Goal: Information Seeking & Learning: Check status

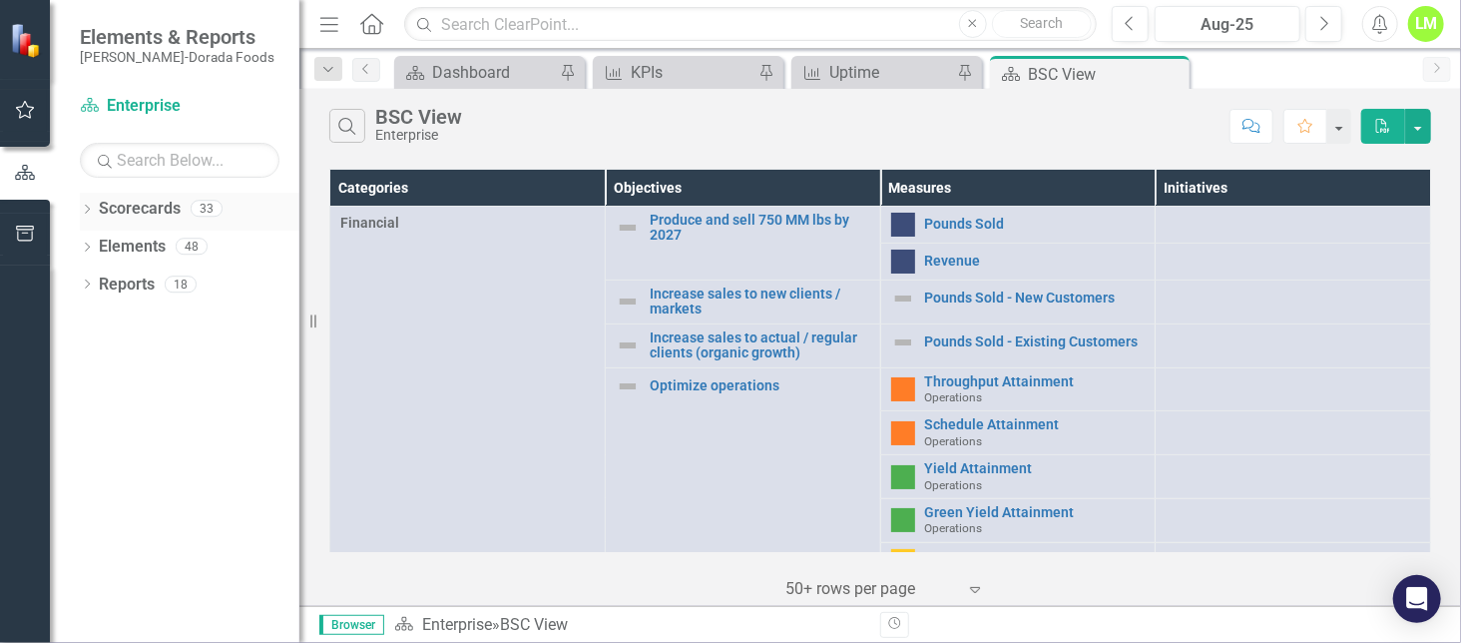
click at [89, 210] on icon "Dropdown" at bounding box center [87, 211] width 14 height 11
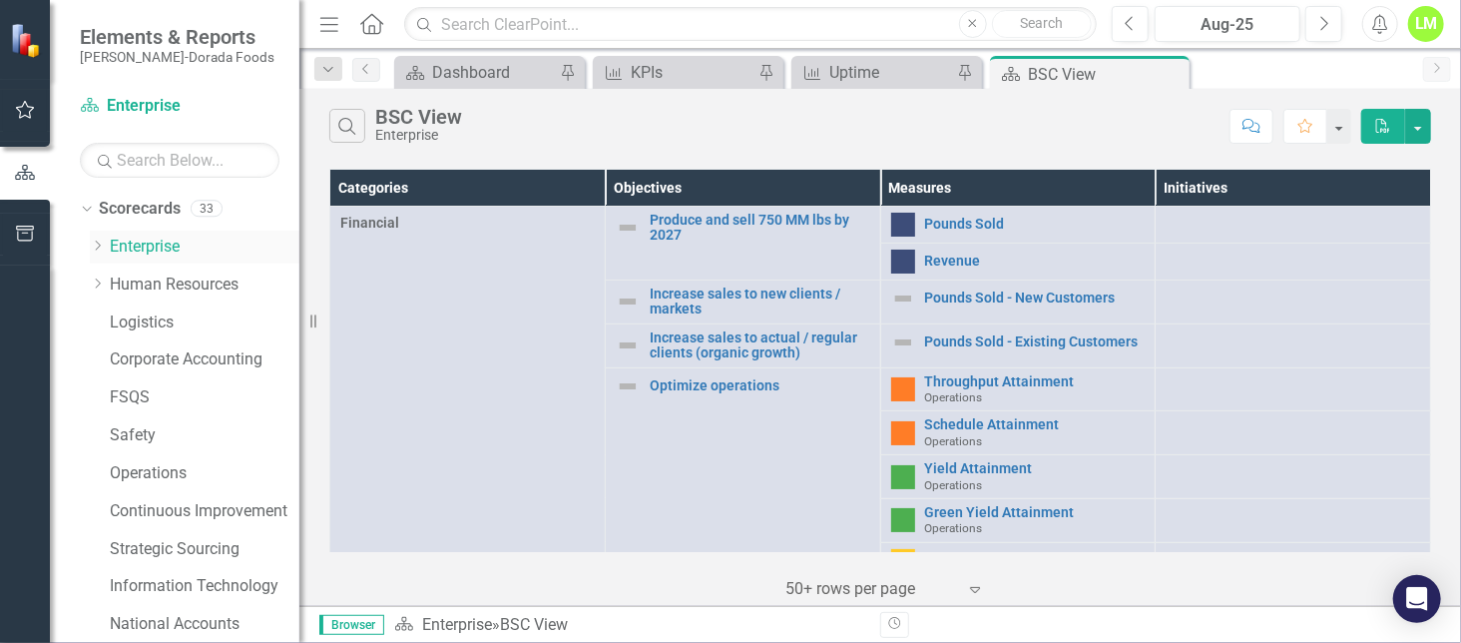
click at [103, 247] on icon "Dropdown" at bounding box center [97, 246] width 15 height 12
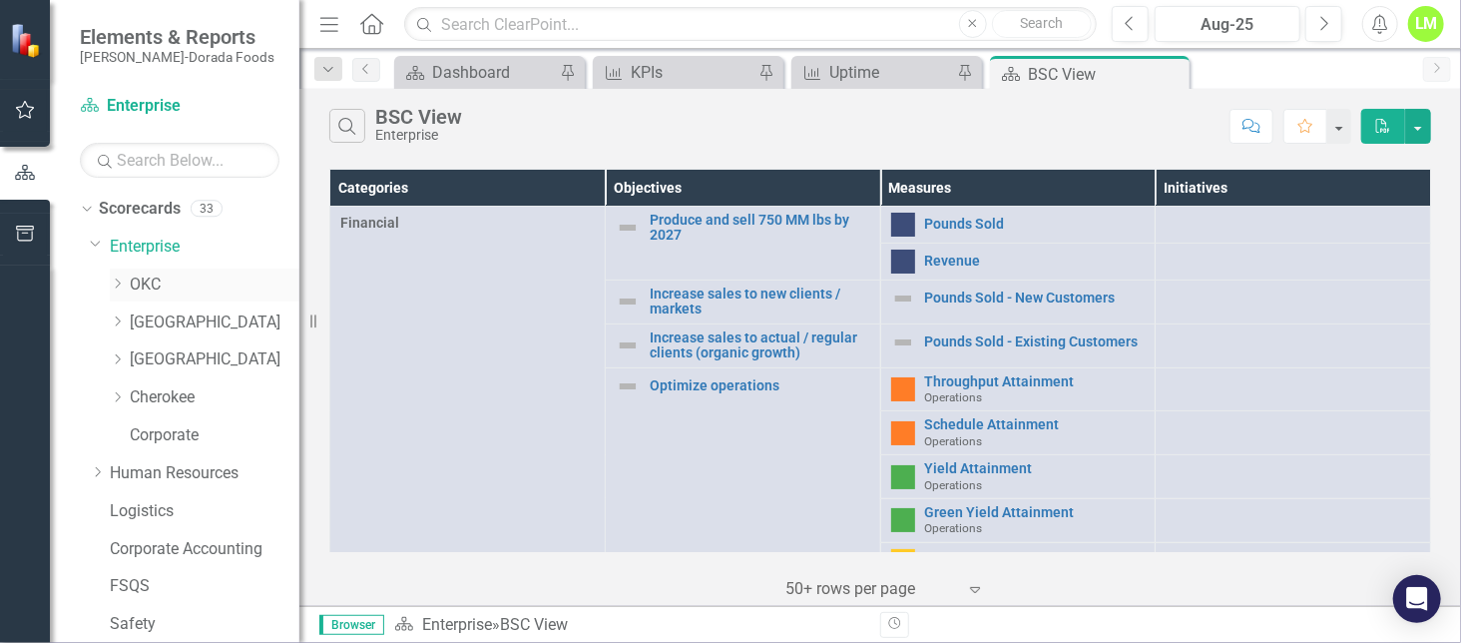
click at [134, 283] on link "OKC" at bounding box center [215, 284] width 170 height 23
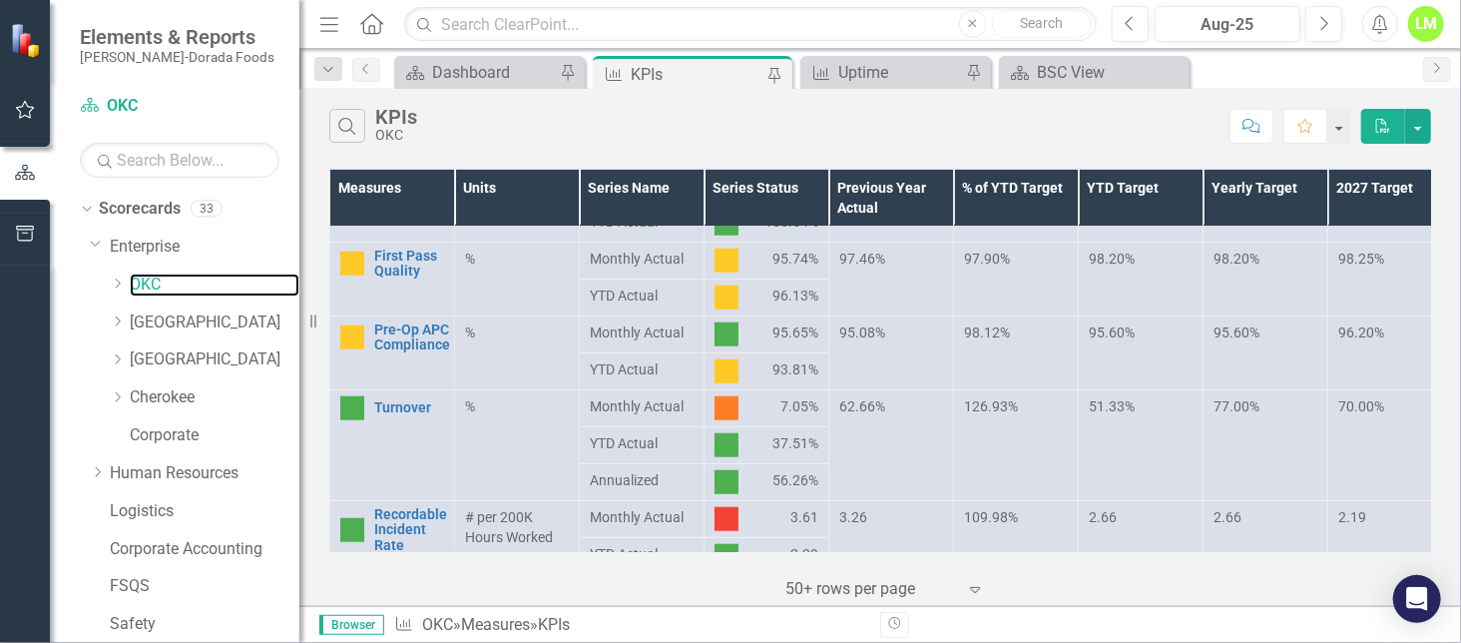
scroll to position [756, 0]
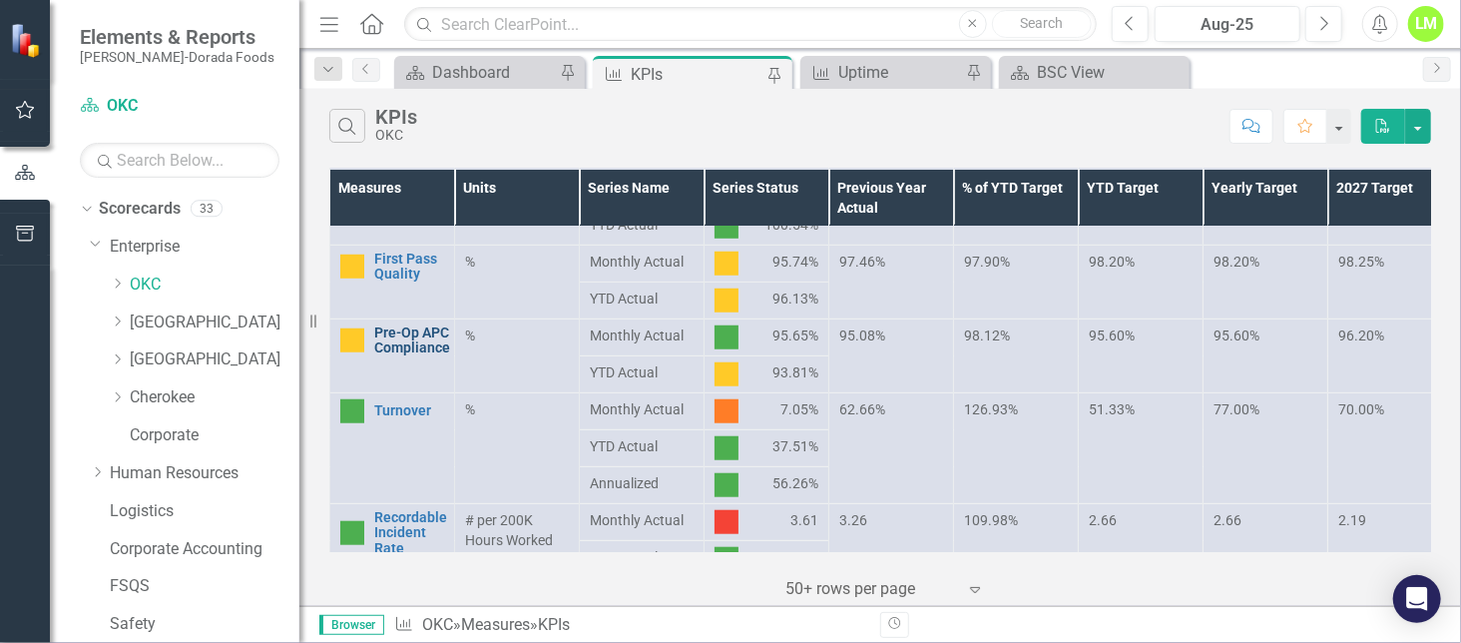
click at [398, 349] on link "Pre-Op APC Compliance" at bounding box center [412, 340] width 76 height 31
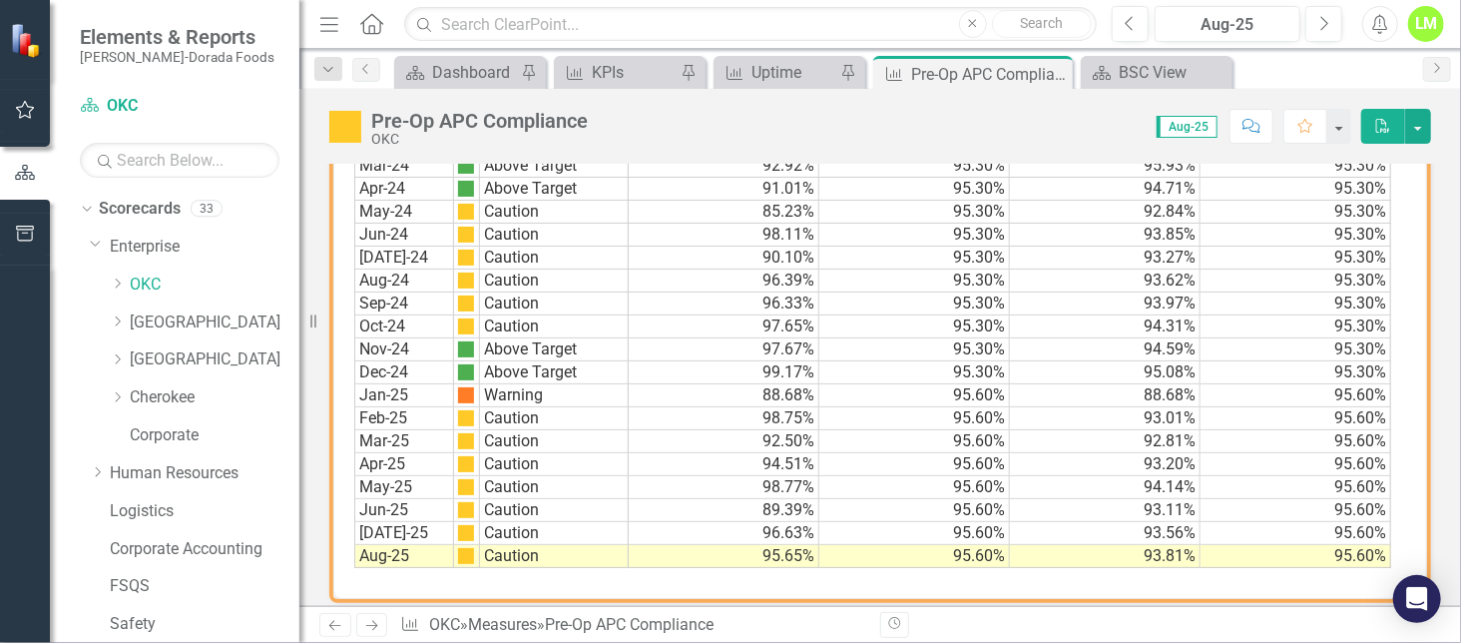
scroll to position [1557, 0]
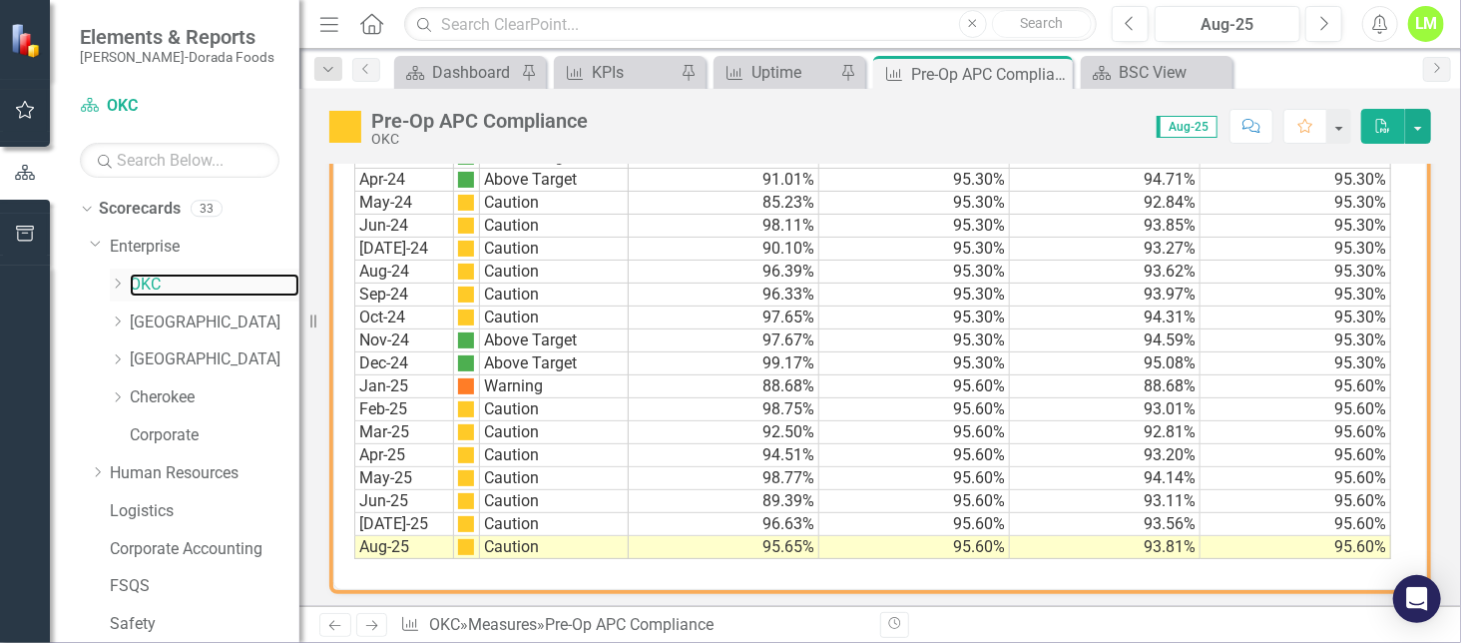
drag, startPoint x: 144, startPoint y: 286, endPoint x: 129, endPoint y: 286, distance: 15.0
click at [144, 286] on link "OKC" at bounding box center [215, 284] width 170 height 23
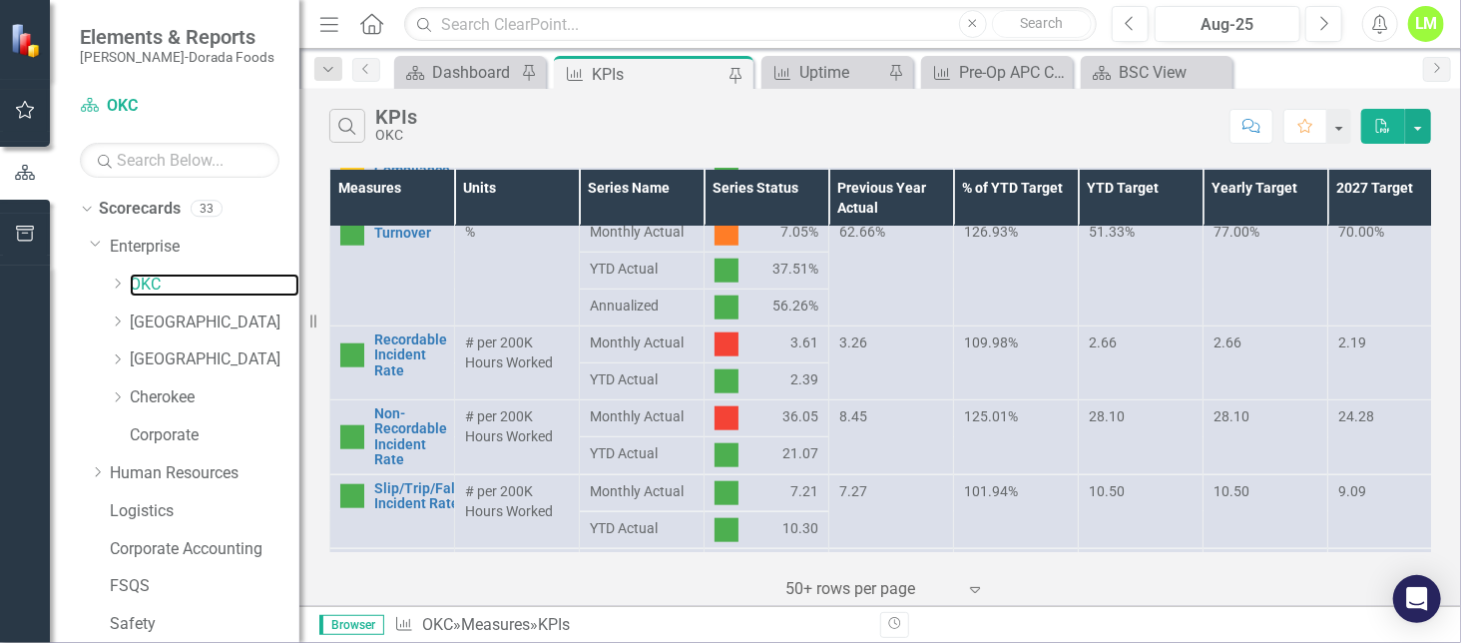
scroll to position [931, 0]
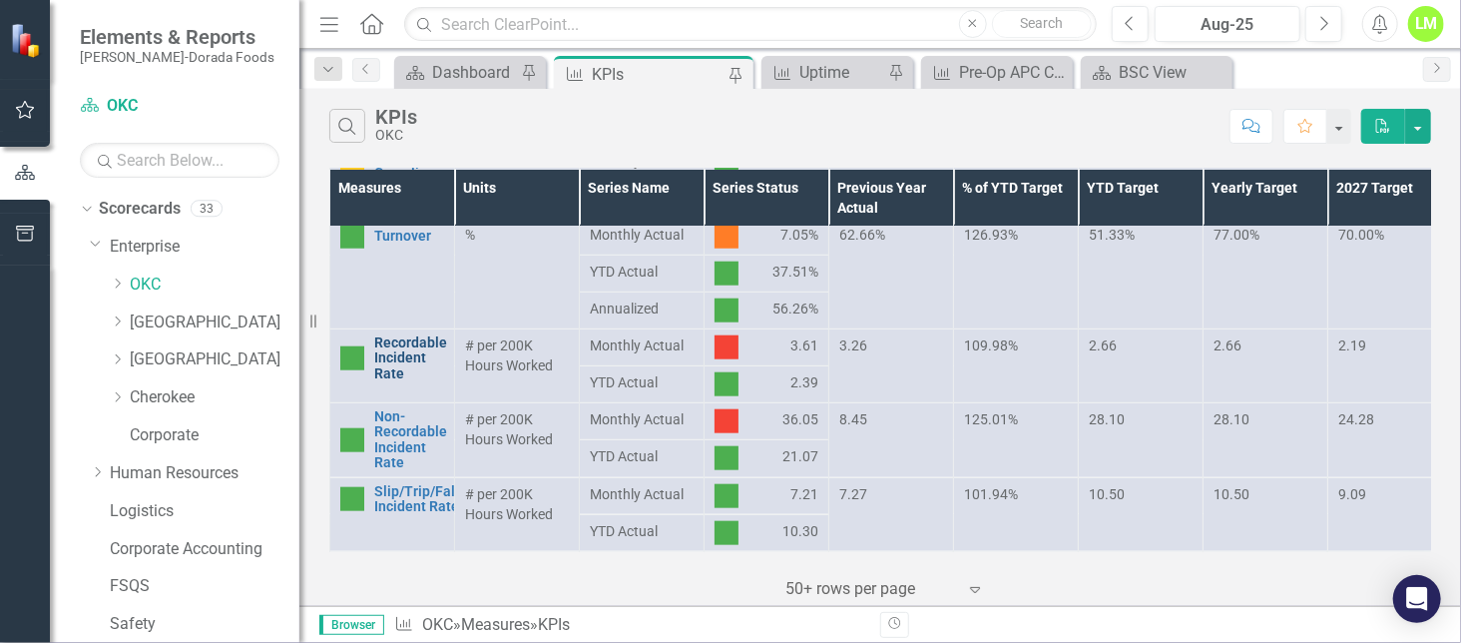
click at [379, 357] on link "Recordable Incident Rate" at bounding box center [410, 358] width 73 height 46
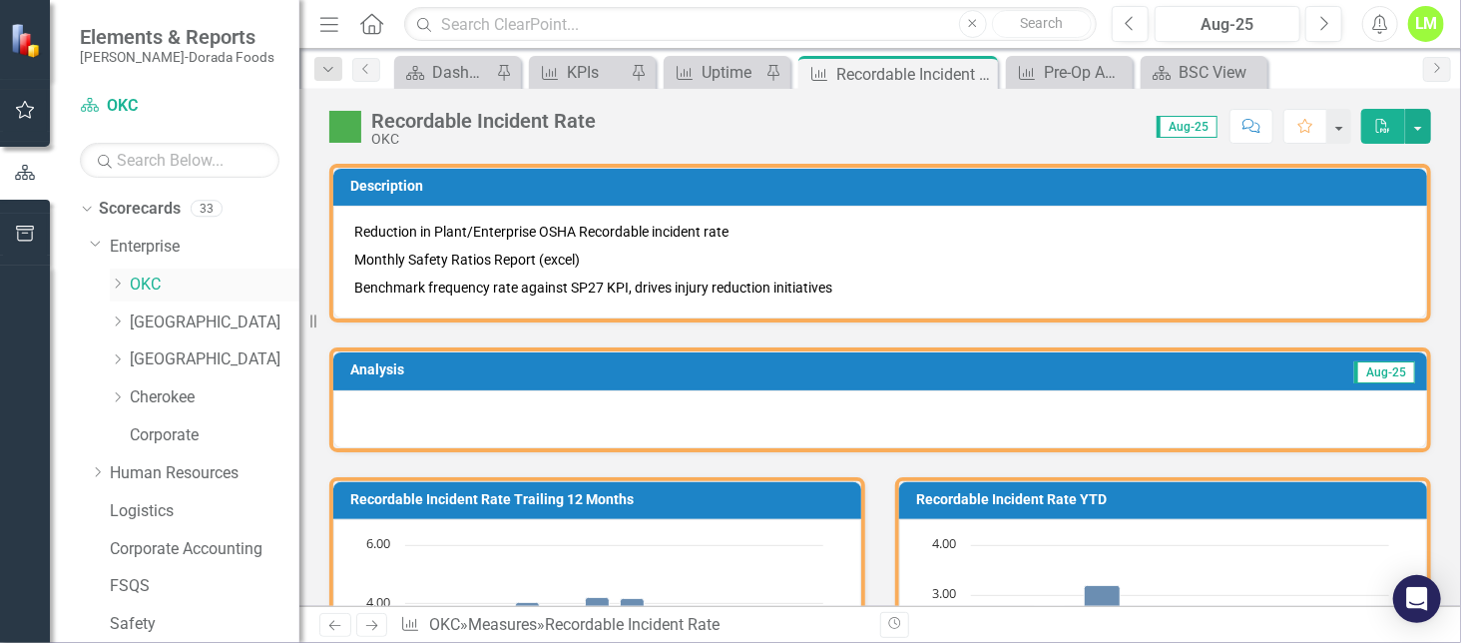
click at [149, 282] on link "OKC" at bounding box center [215, 284] width 170 height 23
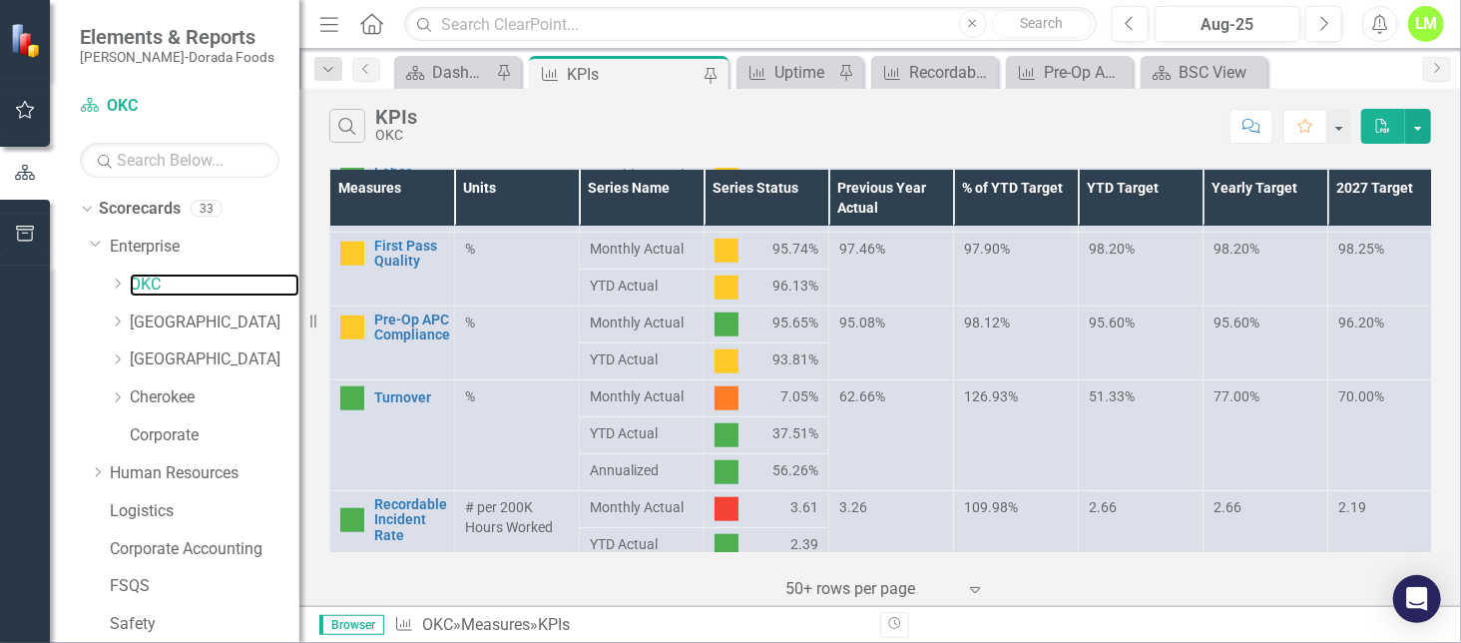
scroll to position [753, 0]
